Goal: Transaction & Acquisition: Subscribe to service/newsletter

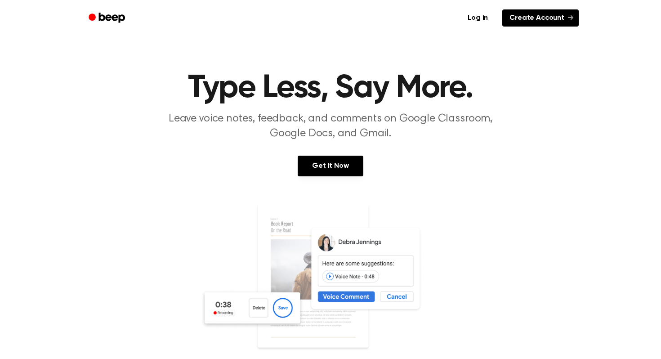
click at [524, 18] on link "Create Account" at bounding box center [541, 17] width 76 height 17
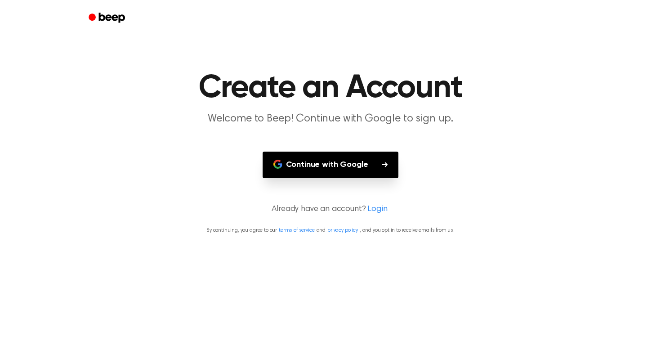
click at [318, 169] on button "Continue with Google" at bounding box center [331, 165] width 136 height 27
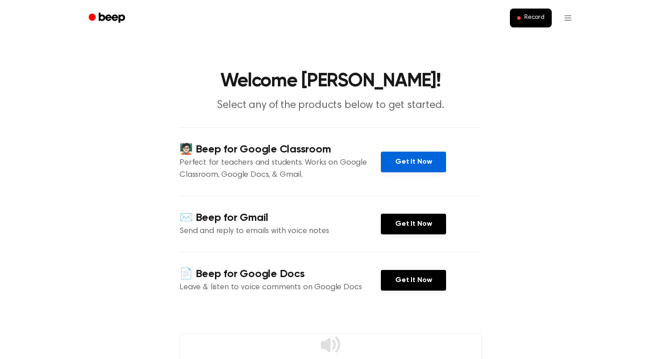
click at [418, 162] on link "Get It Now" at bounding box center [413, 162] width 65 height 21
click at [568, 19] on html "Record Welcome [PERSON_NAME]! Select any of the products below to get started. …" at bounding box center [330, 333] width 661 height 666
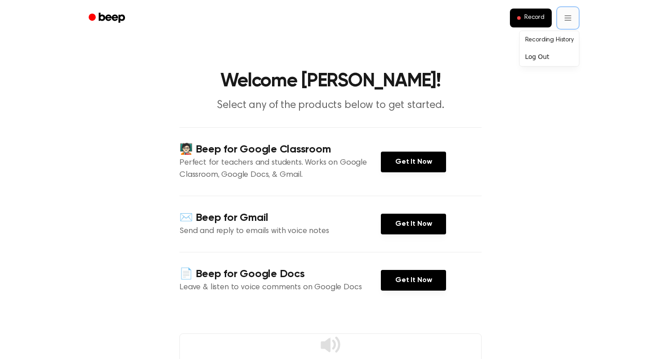
click at [568, 19] on html "Record Welcome [PERSON_NAME]! Select any of the products below to get started. …" at bounding box center [330, 333] width 661 height 666
